Goal: Task Accomplishment & Management: Use online tool/utility

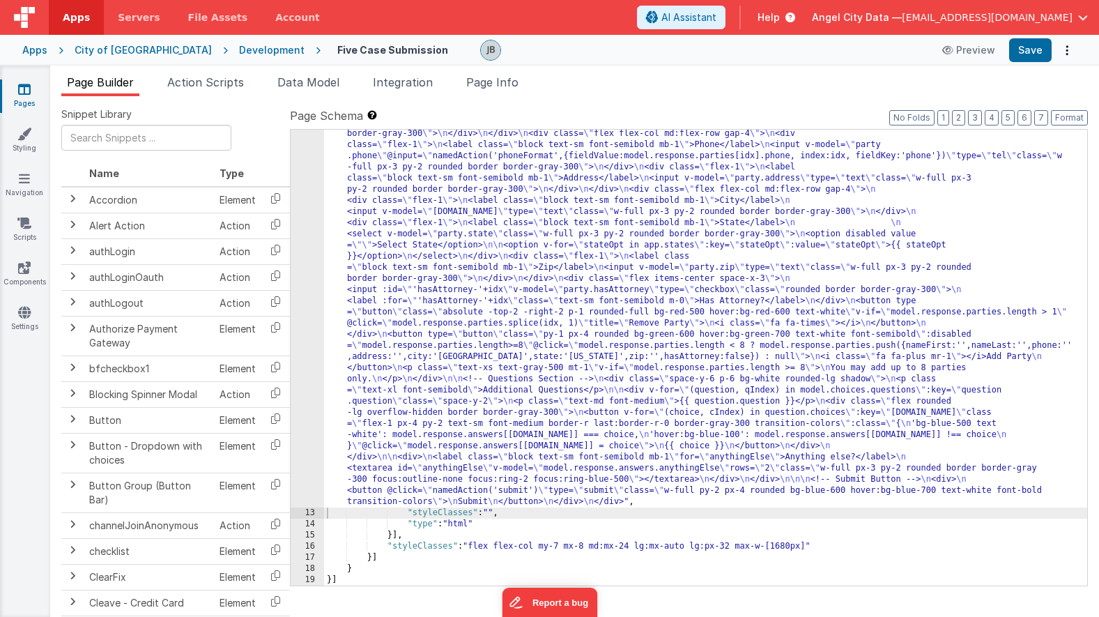
scroll to position [626, 0]
click at [304, 199] on div "12" at bounding box center [306, 78] width 33 height 858
click at [309, 83] on span "Data Model" at bounding box center [308, 82] width 62 height 14
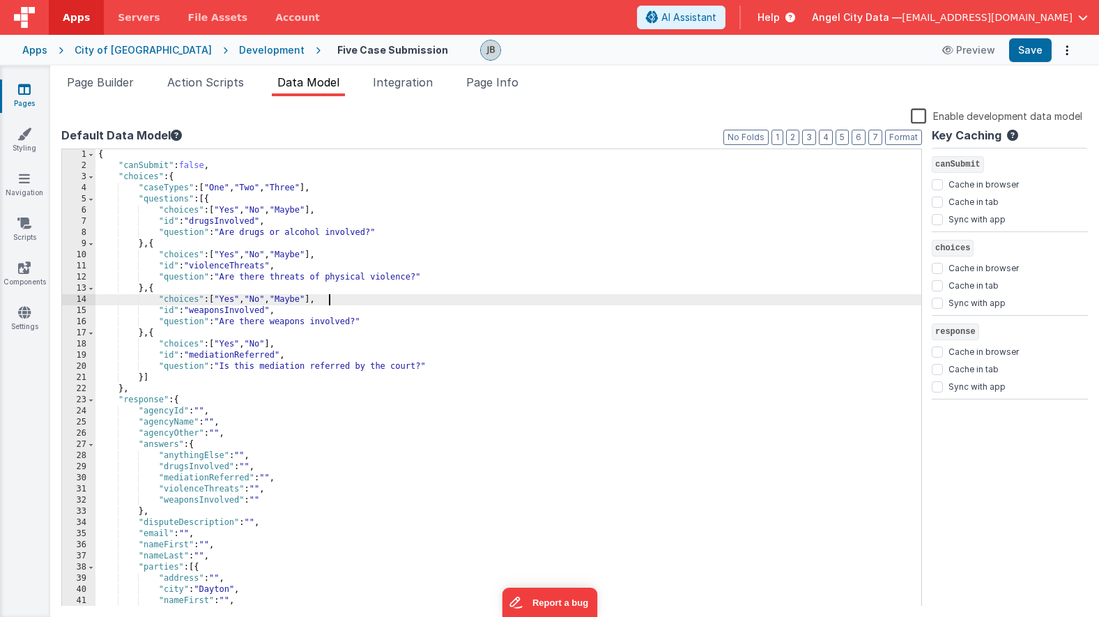
scroll to position [0, 0]
click at [402, 300] on div "{ "canSubmit" : false , "choices" : { "caseTypes" : [ "One" , "Two" , "Three" ]…" at bounding box center [507, 388] width 825 height 479
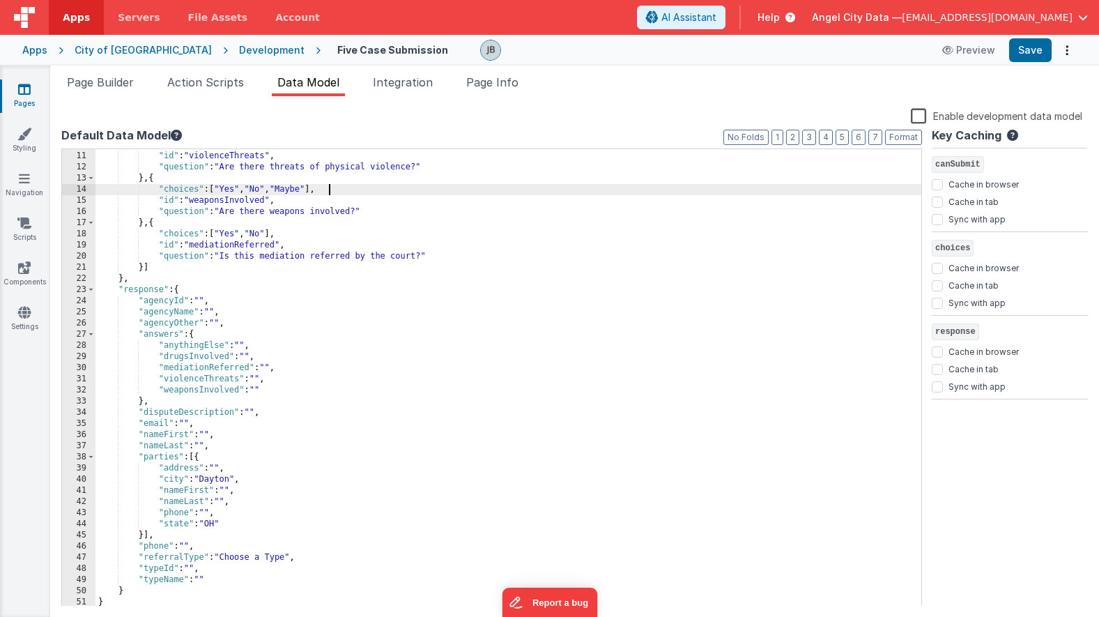
scroll to position [110, 0]
click at [258, 514] on div ""choices" : [ "Yes" , "No" , "Maybe" ] , "id" : "violenceThreats" , "question" …" at bounding box center [507, 378] width 825 height 479
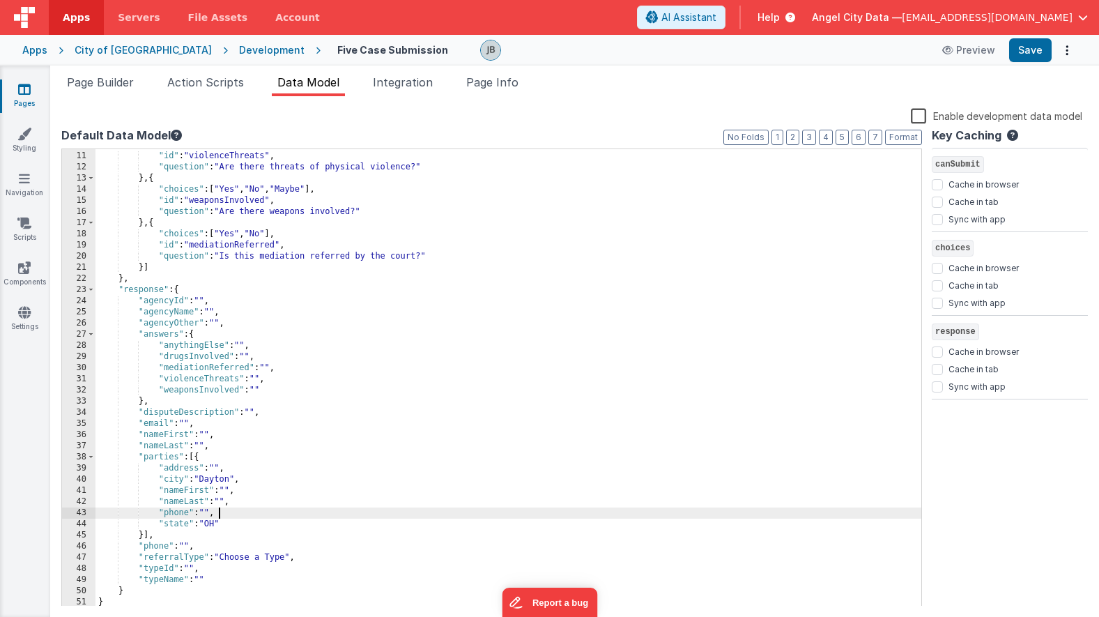
click at [258, 524] on div ""choices" : [ "Yes" , "No" , "Maybe" ] , "id" : "violenceThreats" , "question" …" at bounding box center [507, 378] width 825 height 479
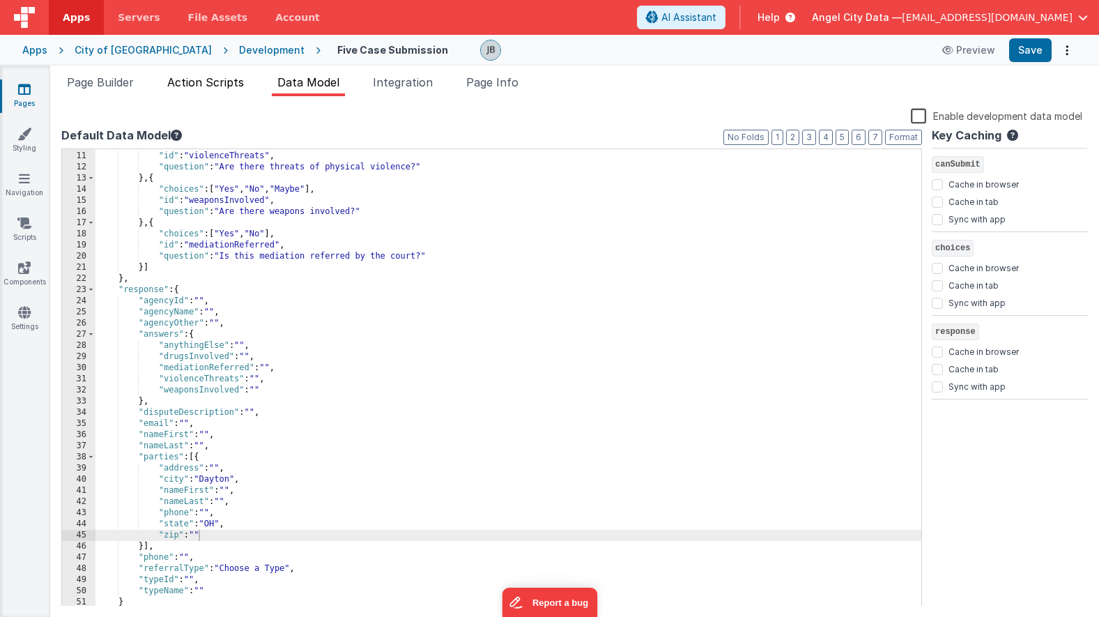
click at [196, 82] on span "Action Scripts" at bounding box center [205, 82] width 77 height 14
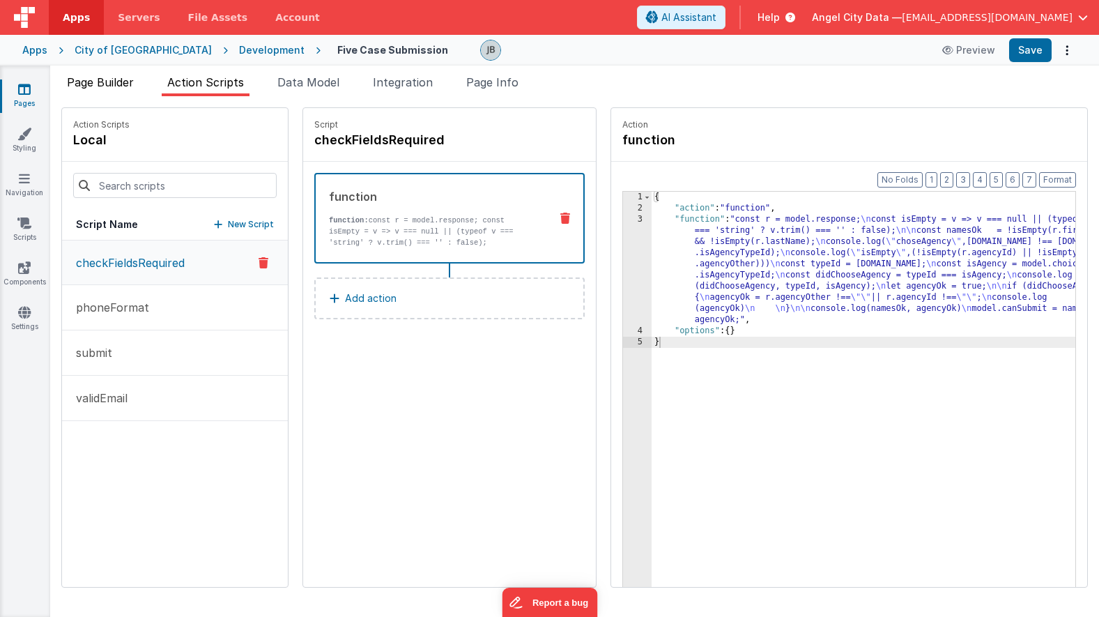
click at [125, 85] on span "Page Builder" at bounding box center [100, 82] width 67 height 14
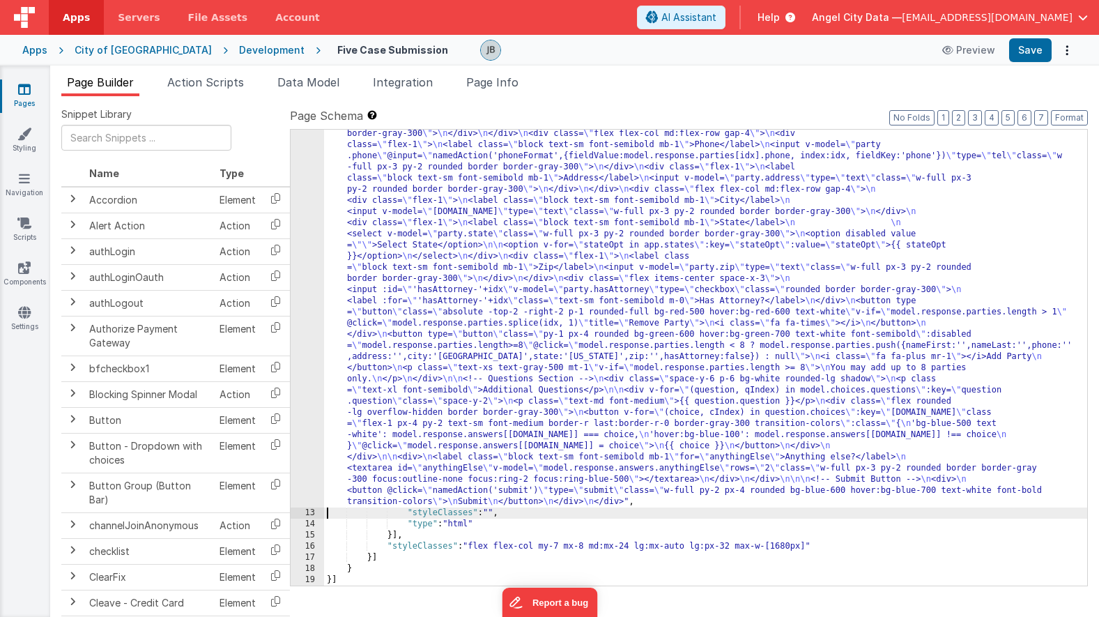
click at [315, 277] on div "12" at bounding box center [306, 78] width 33 height 858
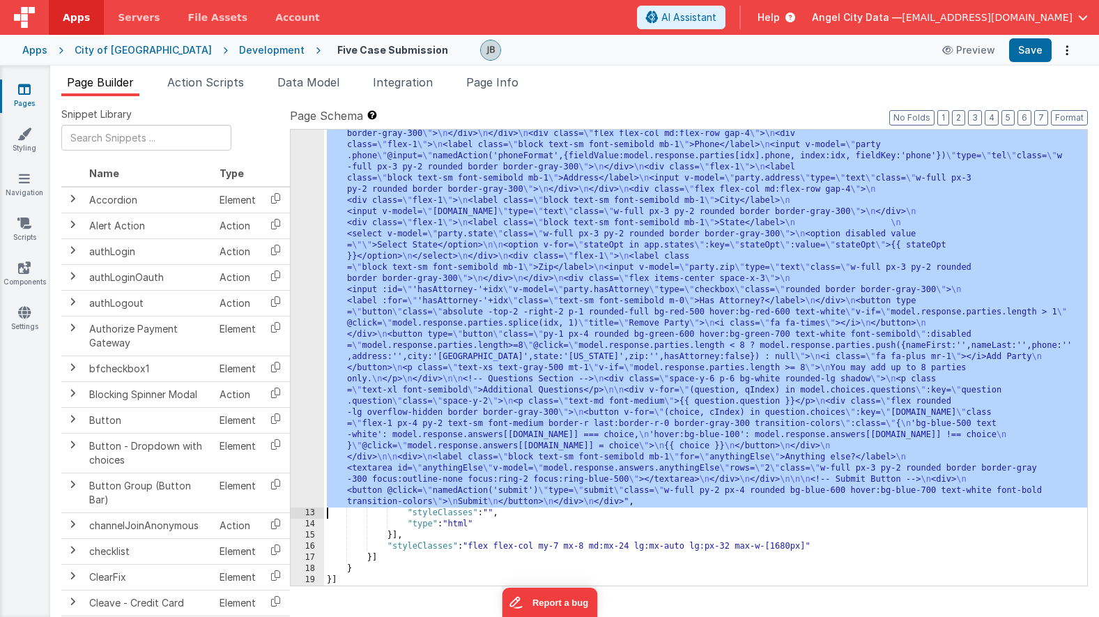
click at [309, 266] on div "12" at bounding box center [306, 78] width 33 height 858
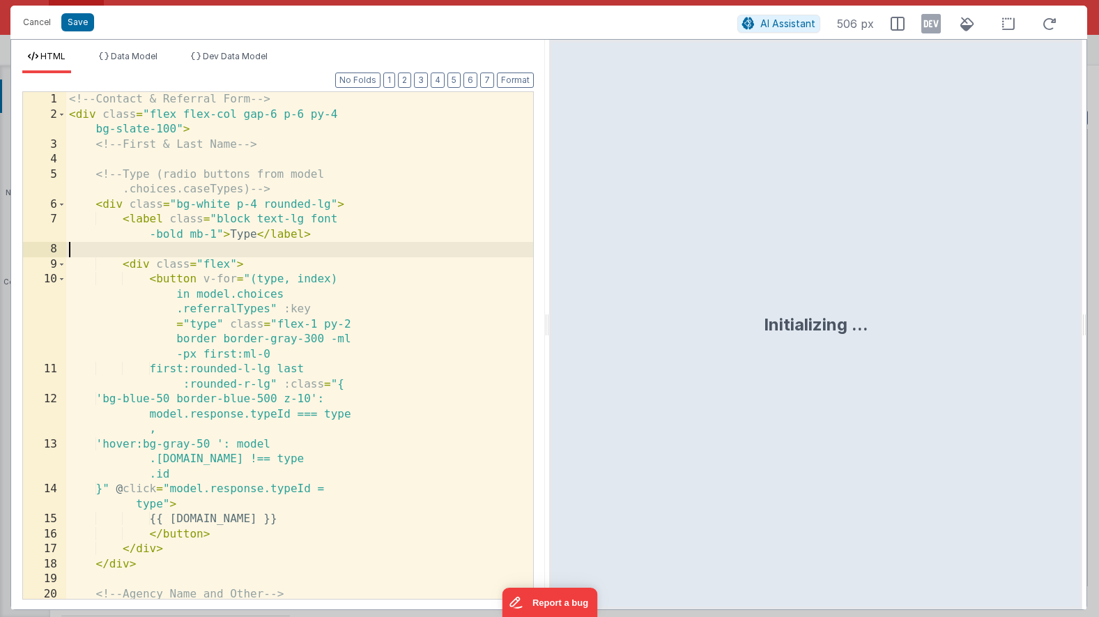
click at [245, 251] on div "<!-- Contact & Referral Form --> < div class = "flex flex-col gap-6 p-6 py-4 bg…" at bounding box center [299, 360] width 467 height 536
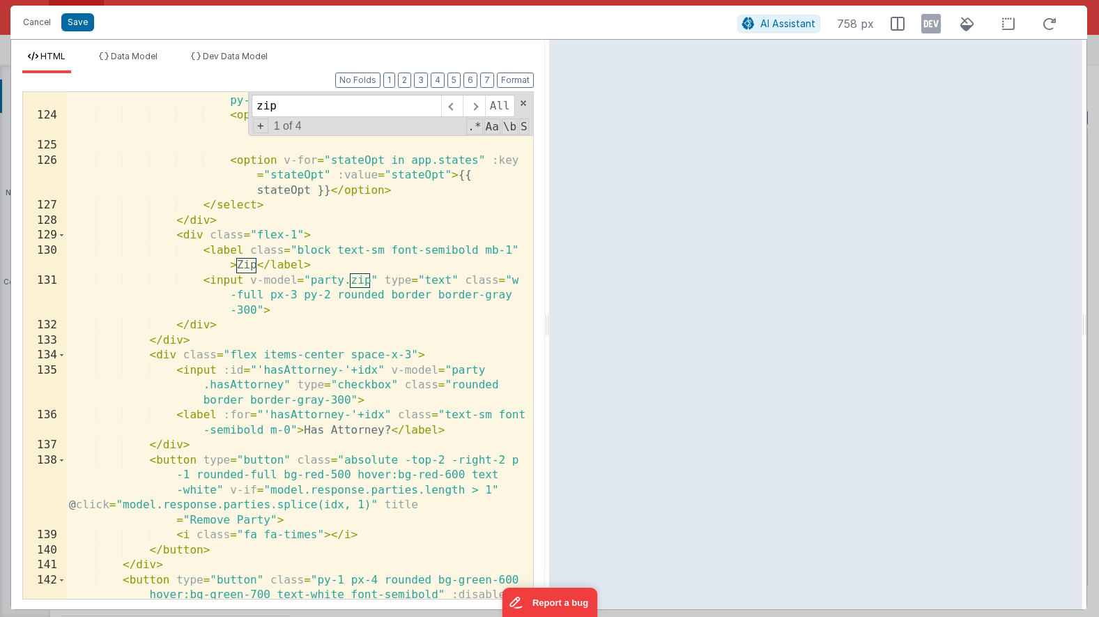
scroll to position [2922, 0]
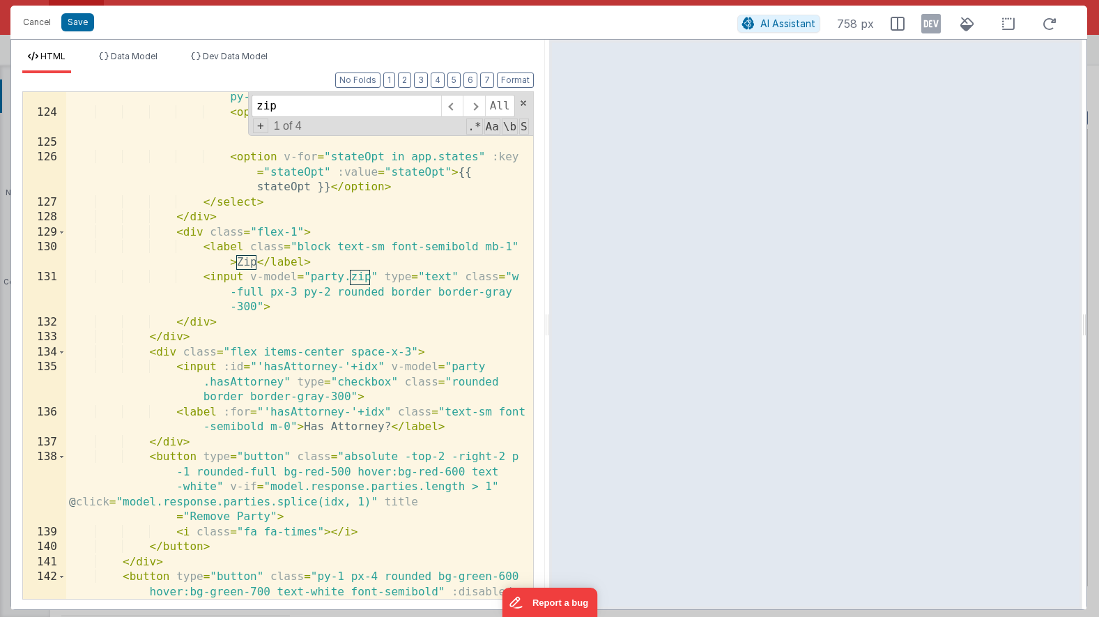
type input "zip"
click at [247, 385] on div "< select v-model = "party.state" class = "w-full px-3 py-2 rounded border borde…" at bounding box center [299, 388] width 467 height 626
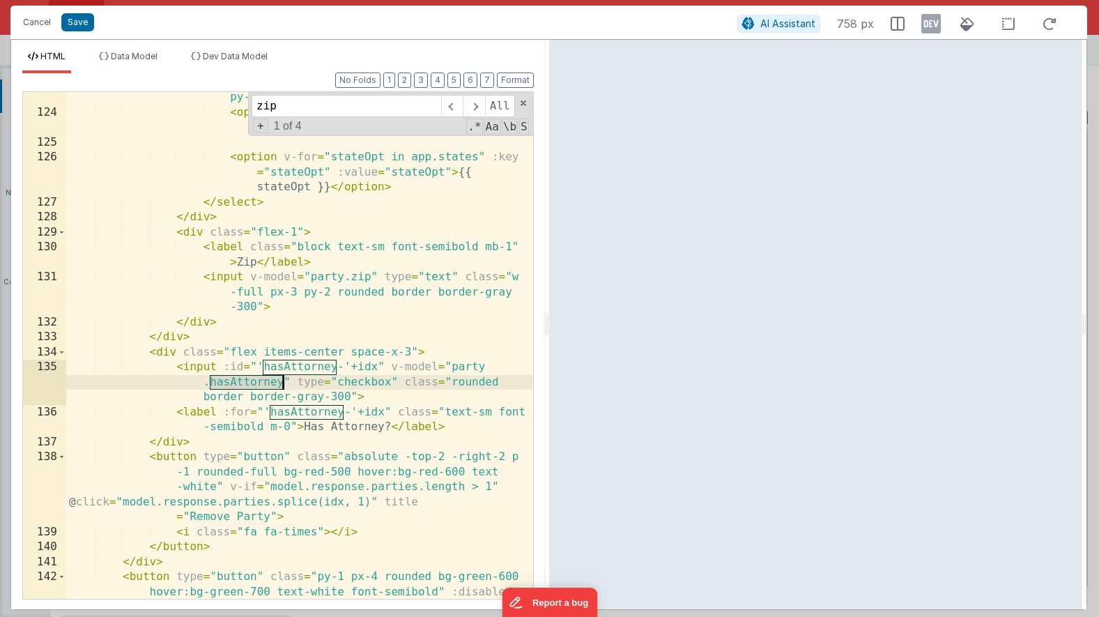
click at [247, 385] on div "< select v-model = "party.state" class = "w-full px-3 py-2 rounded border borde…" at bounding box center [299, 388] width 467 height 626
click at [124, 52] on span "Data Model" at bounding box center [134, 56] width 47 height 10
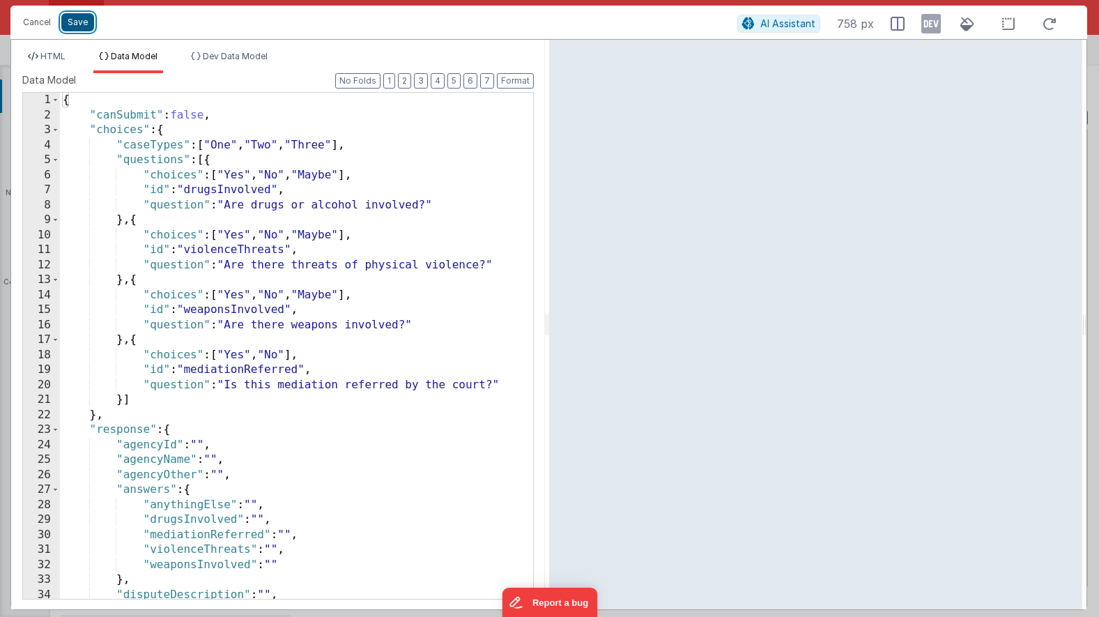
click at [86, 29] on button "Save" at bounding box center [77, 22] width 33 height 18
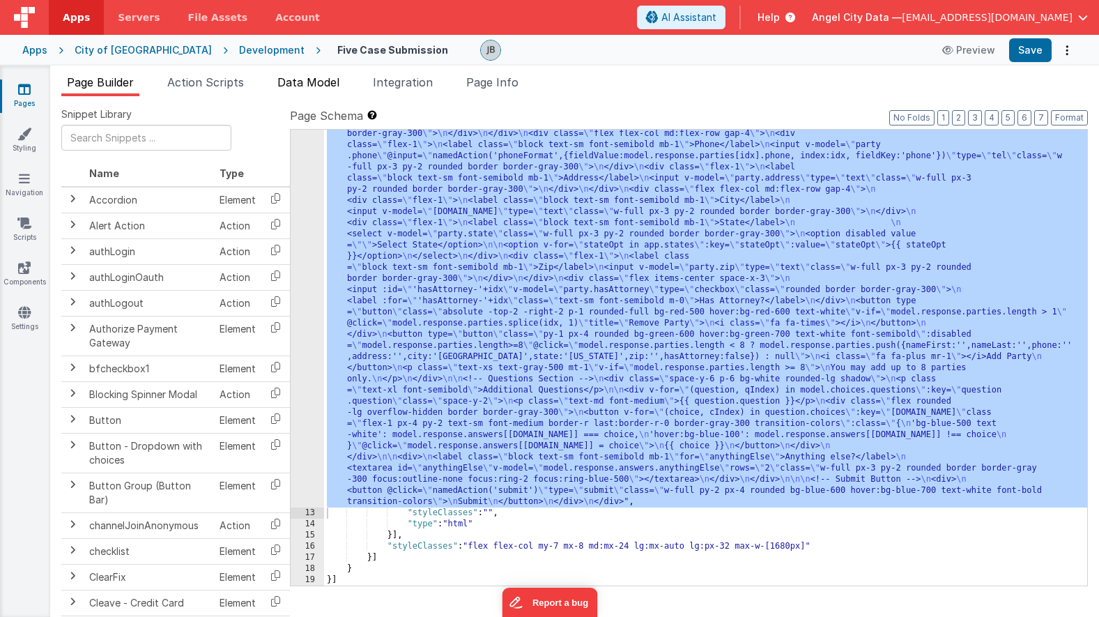
click at [287, 77] on span "Data Model" at bounding box center [308, 82] width 62 height 14
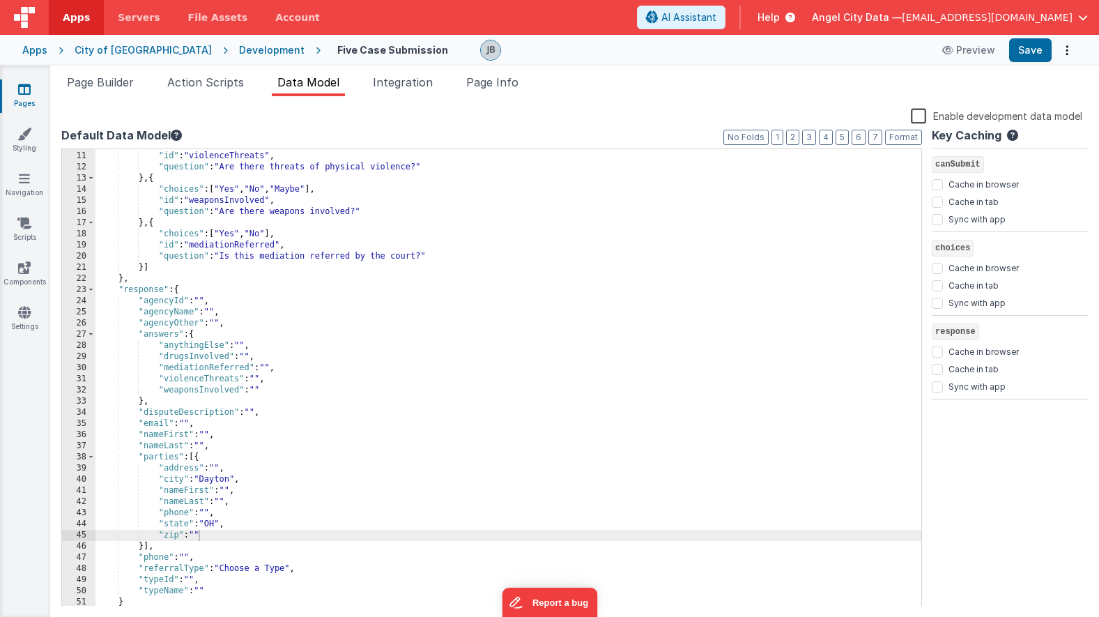
click at [211, 530] on div ""choices" : [ "Yes" , "No" , "Maybe" ] , "id" : "violenceThreats" , "question" …" at bounding box center [507, 378] width 825 height 479
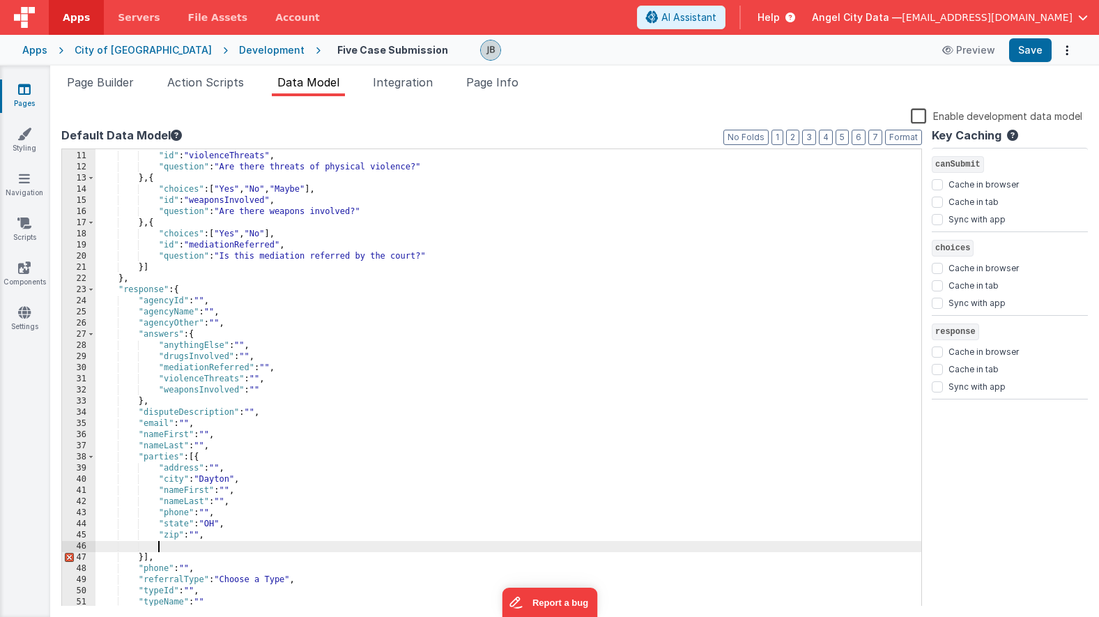
paste textarea
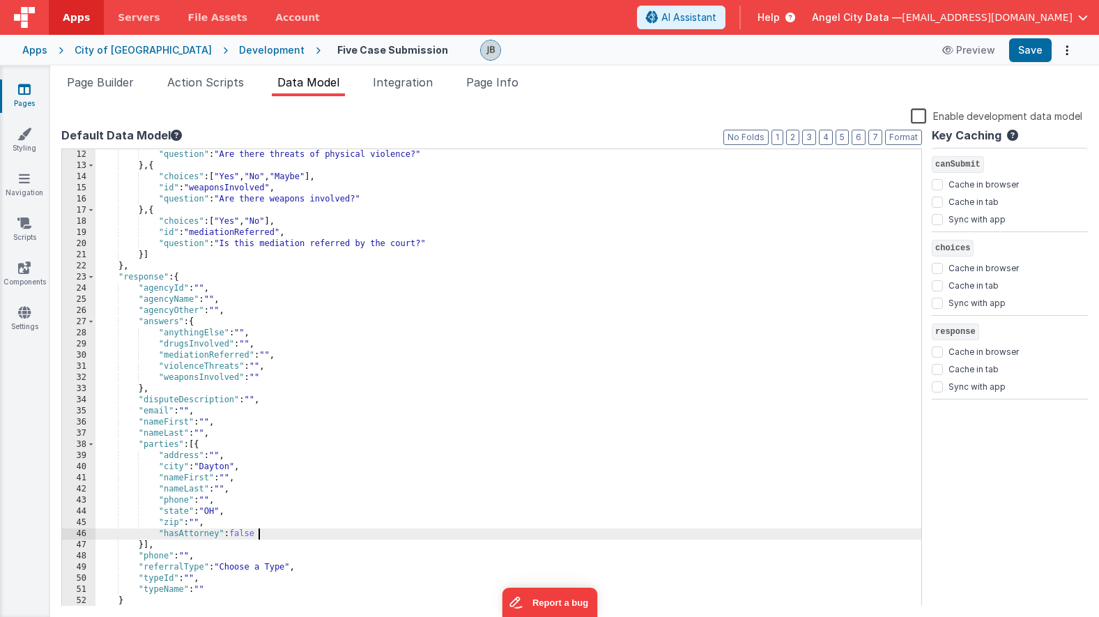
scroll to position [128, 0]
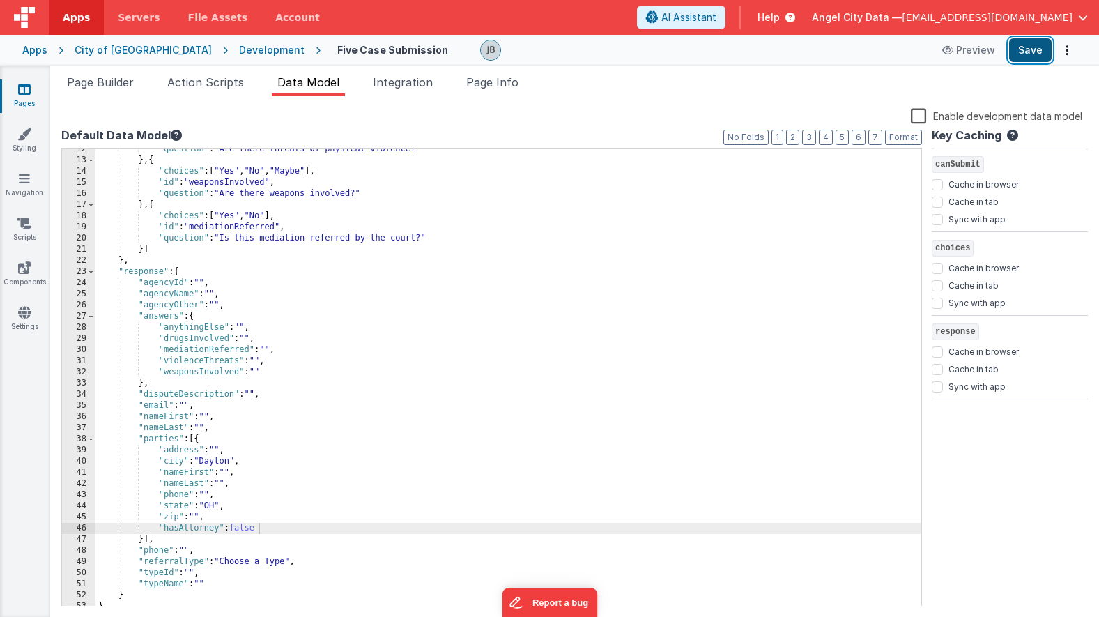
click at [1018, 56] on button "Save" at bounding box center [1030, 50] width 42 height 24
click at [1021, 54] on button "Save" at bounding box center [1030, 50] width 42 height 24
